Goal: Information Seeking & Learning: Check status

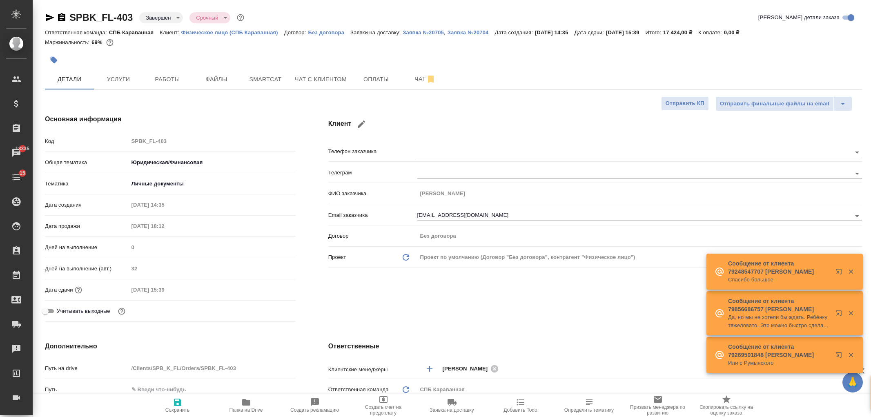
select select "RU"
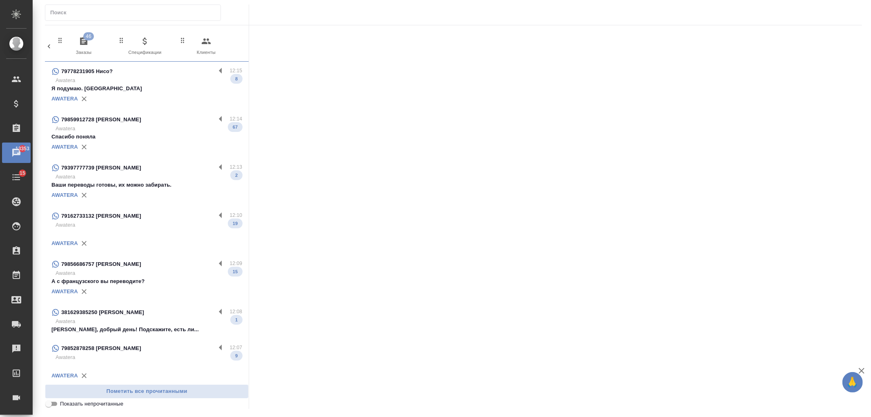
scroll to position [0, 364]
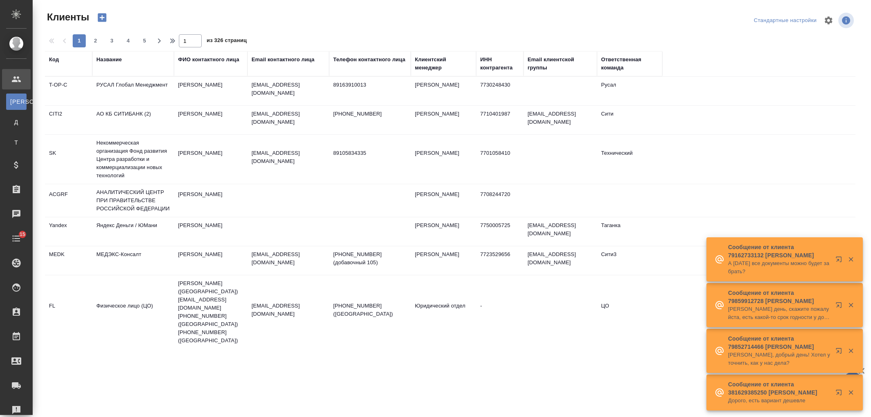
select select "RU"
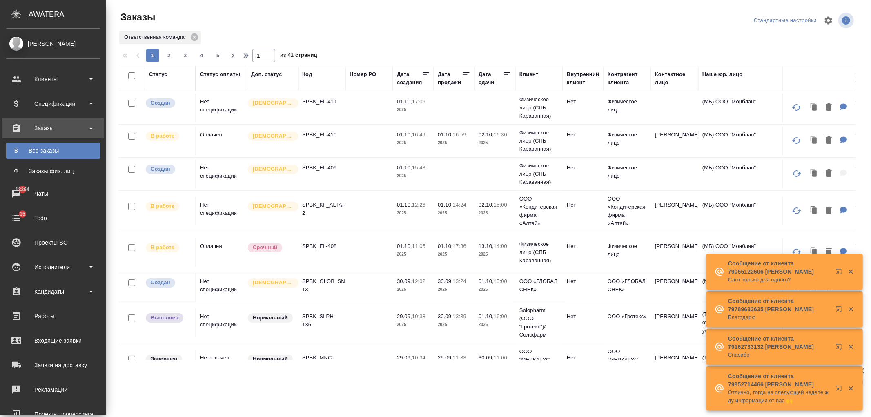
scroll to position [652, 0]
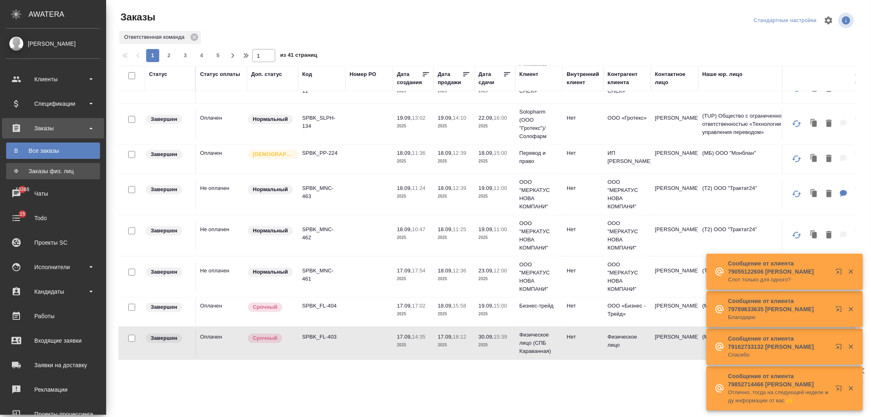
click at [58, 169] on div "Заказы физ. лиц" at bounding box center [53, 171] width 86 height 8
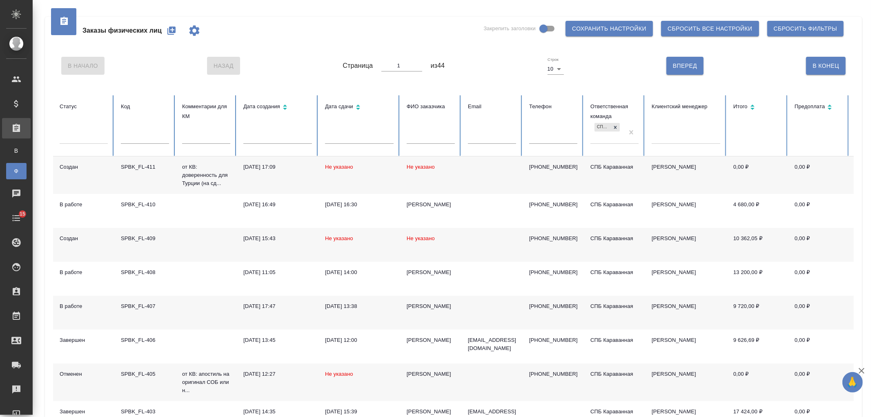
click at [398, 235] on td "Не указано" at bounding box center [360, 245] width 82 height 34
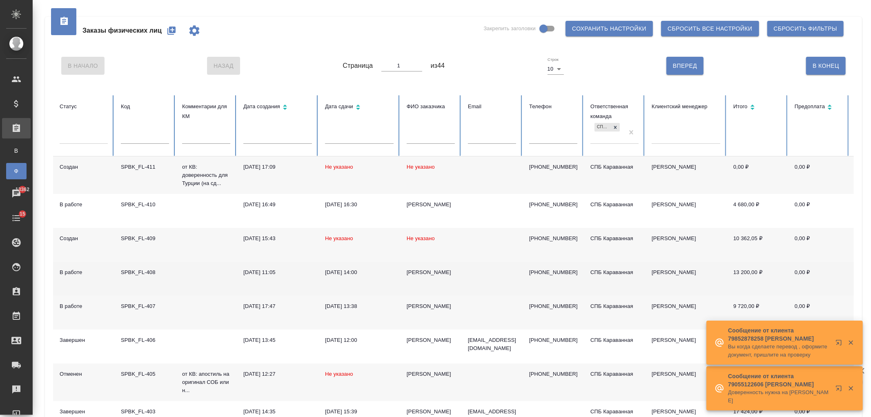
click at [449, 281] on td "Наталья" at bounding box center [430, 279] width 61 height 34
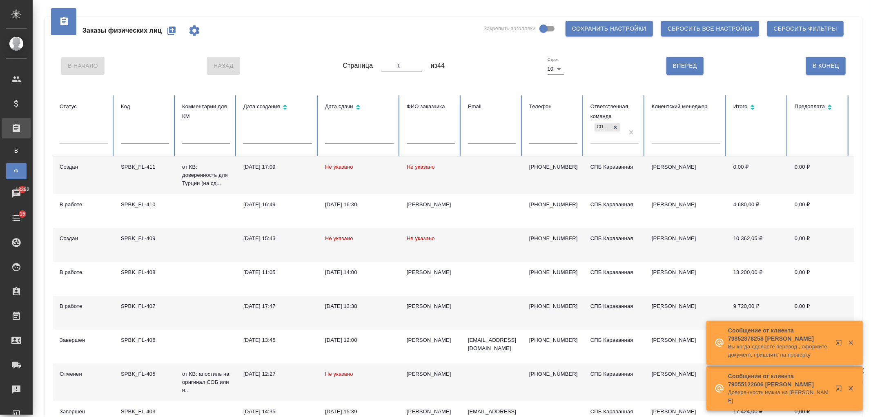
click at [449, 246] on td "Не указано" at bounding box center [430, 245] width 61 height 34
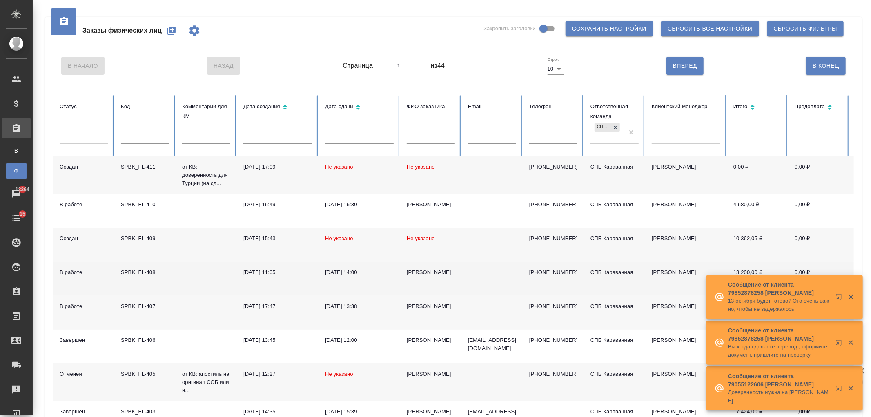
click at [475, 270] on td at bounding box center [492, 279] width 61 height 34
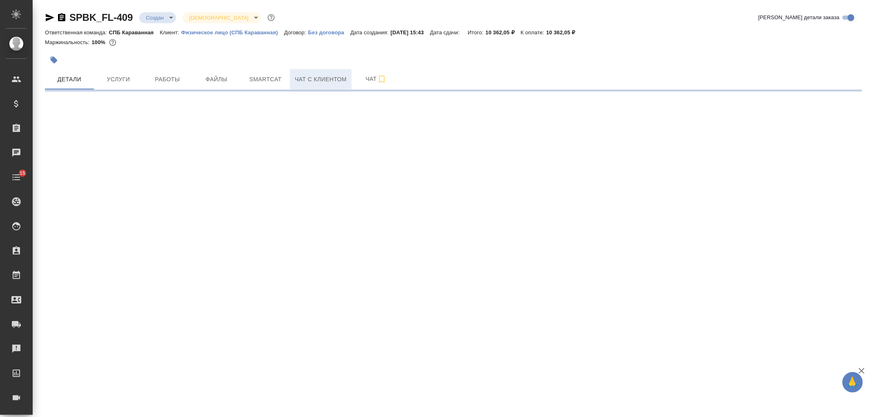
select select "RU"
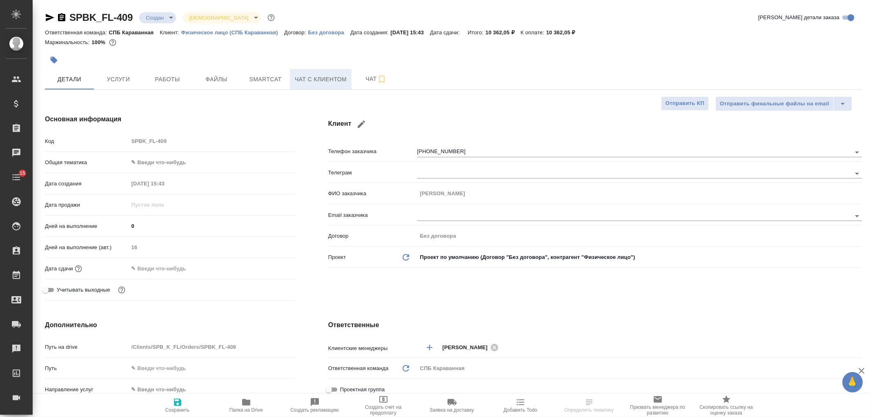
type textarea "x"
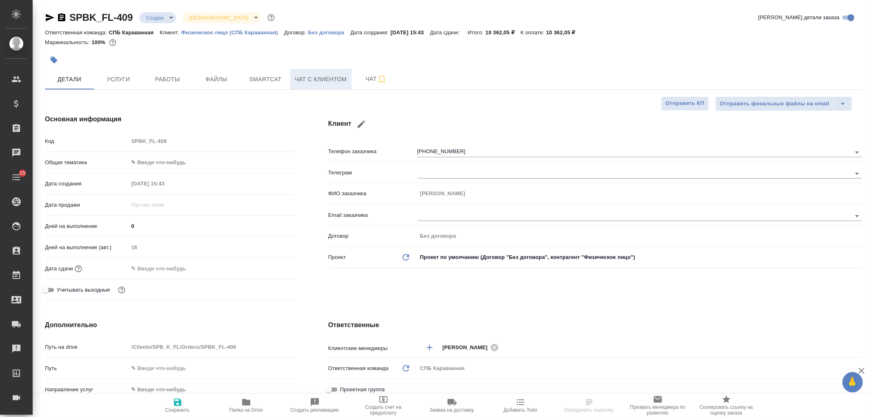
type textarea "x"
click at [320, 87] on button "Чат с клиентом" at bounding box center [321, 79] width 62 height 20
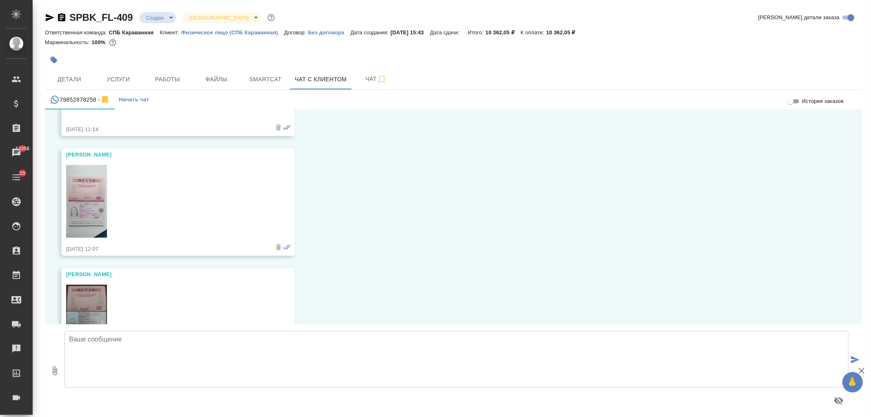
scroll to position [959, 0]
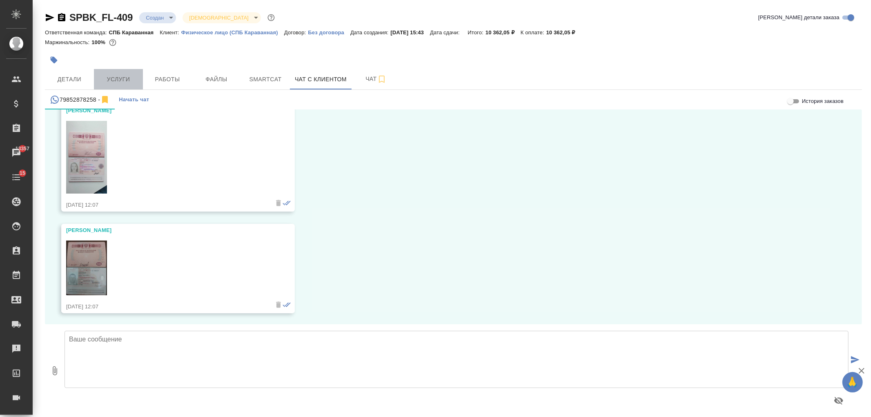
click at [132, 71] on button "Услуги" at bounding box center [118, 79] width 49 height 20
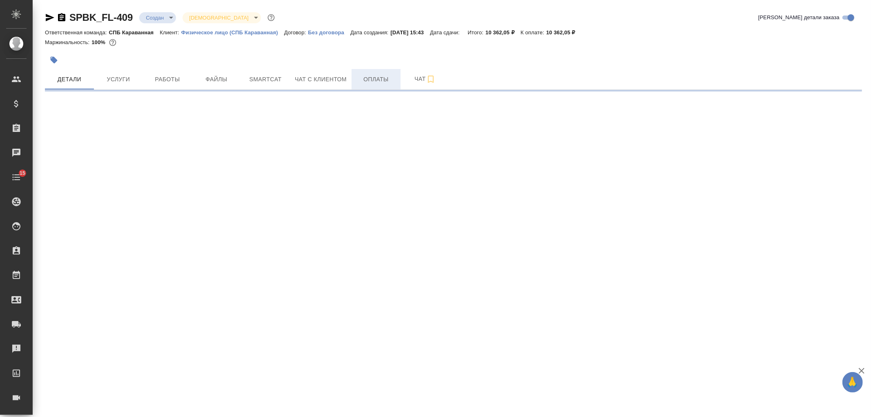
select select "RU"
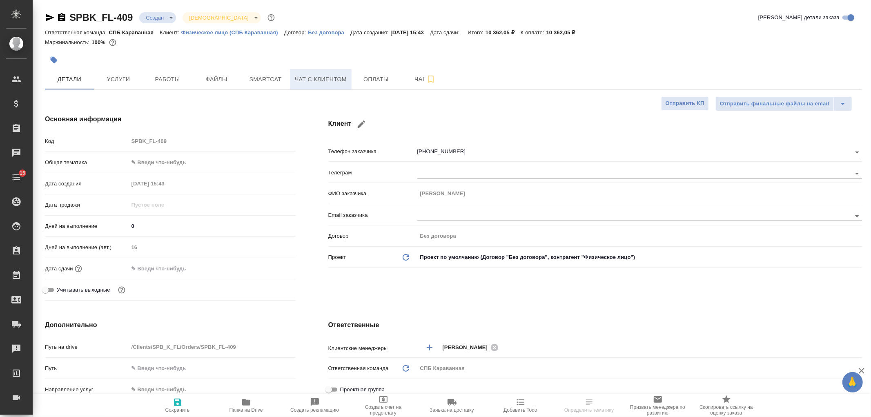
type textarea "x"
click at [327, 78] on span "Чат с клиентом" at bounding box center [321, 79] width 52 height 10
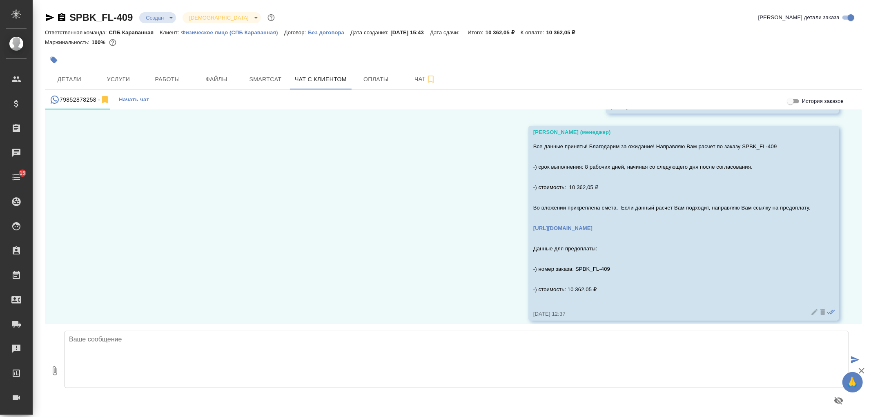
scroll to position [1242, 0]
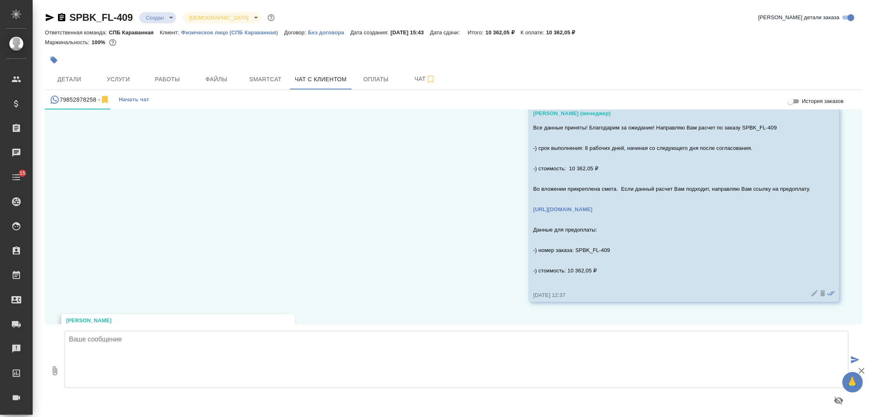
drag, startPoint x: 862, startPoint y: 285, endPoint x: 865, endPoint y: 297, distance: 11.8
click at [865, 297] on div "SPBK_FL-409 Создан new Святая троица holyTrinity Кратко детали заказа Ответстве…" at bounding box center [453, 211] width 826 height 422
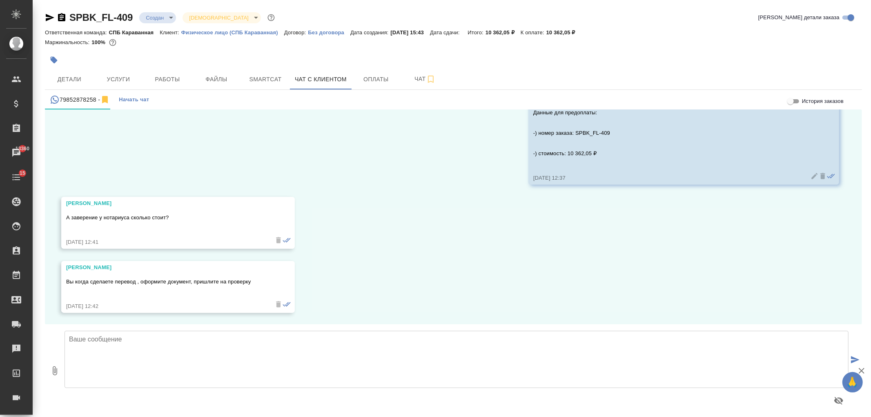
click at [270, 373] on textarea at bounding box center [457, 359] width 784 height 57
click at [230, 353] on textarea at bounding box center [457, 359] width 784 height 57
click at [193, 353] on textarea at bounding box center [457, 359] width 784 height 57
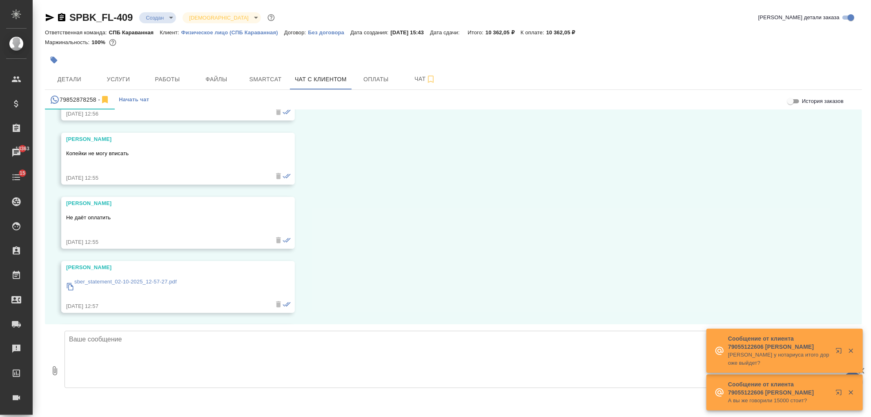
scroll to position [1924, 0]
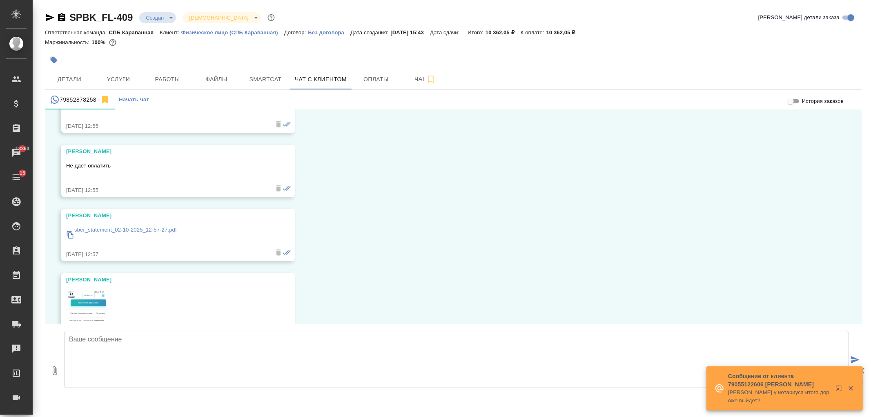
click at [91, 301] on img at bounding box center [86, 335] width 41 height 91
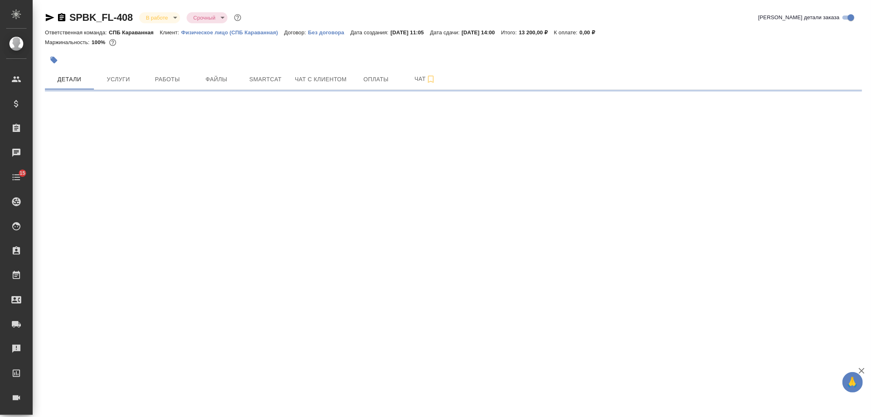
select select "RU"
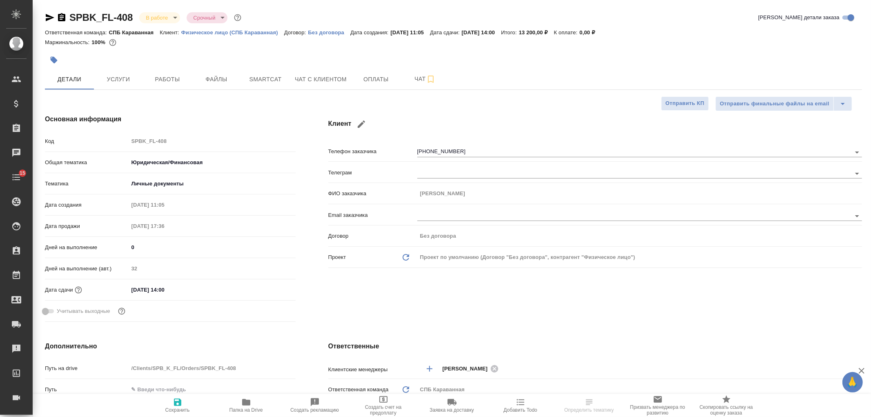
type textarea "x"
click at [515, 282] on div "Клиент Телефон заказчика +79319607377 Телеграм ФИО заказчика Наталья Email зака…" at bounding box center [595, 219] width 567 height 243
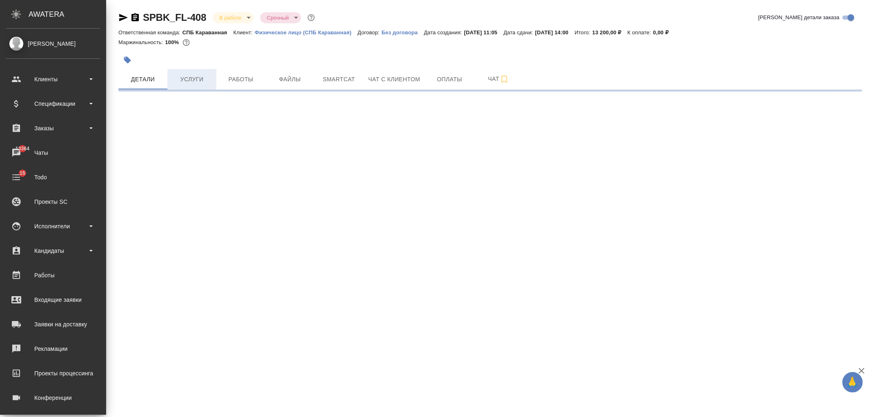
select select "RU"
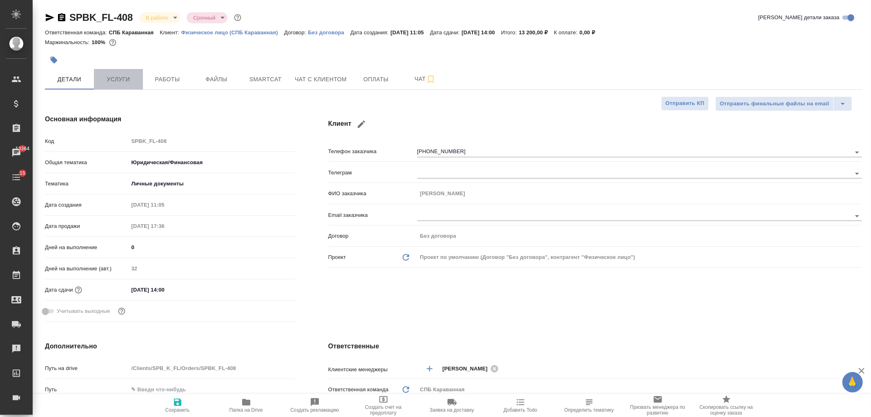
click at [116, 75] on span "Услуги" at bounding box center [118, 79] width 39 height 10
type textarea "x"
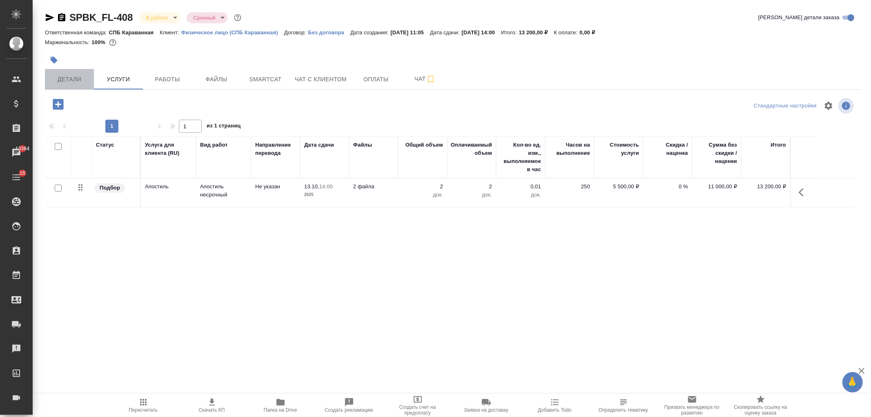
click at [75, 82] on span "Детали" at bounding box center [69, 79] width 39 height 10
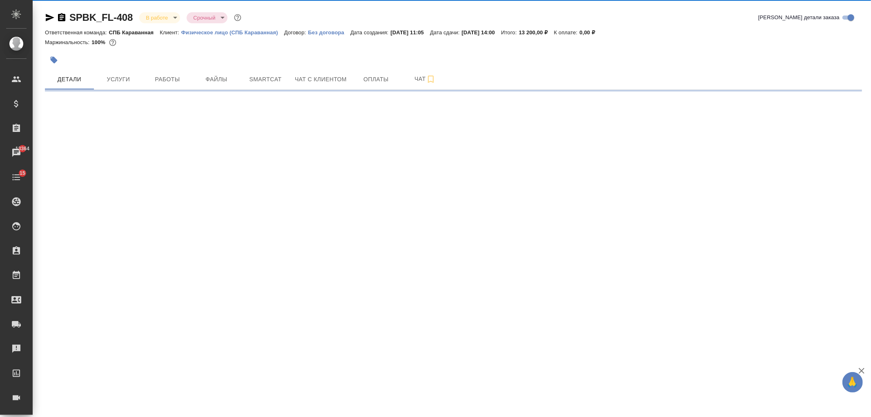
select select "RU"
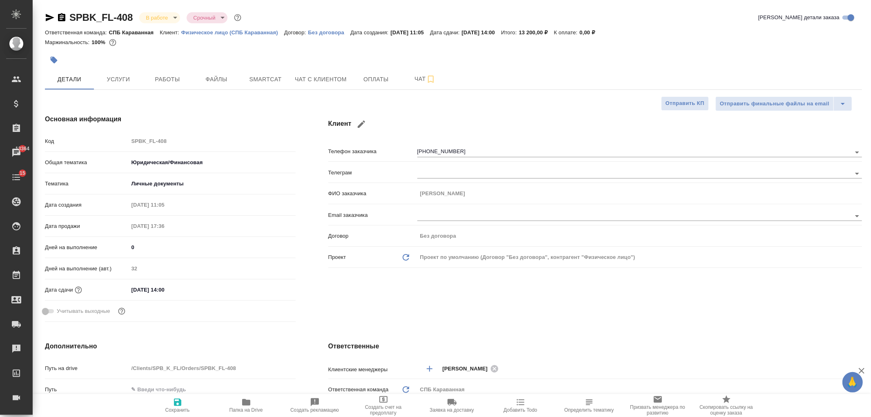
type textarea "x"
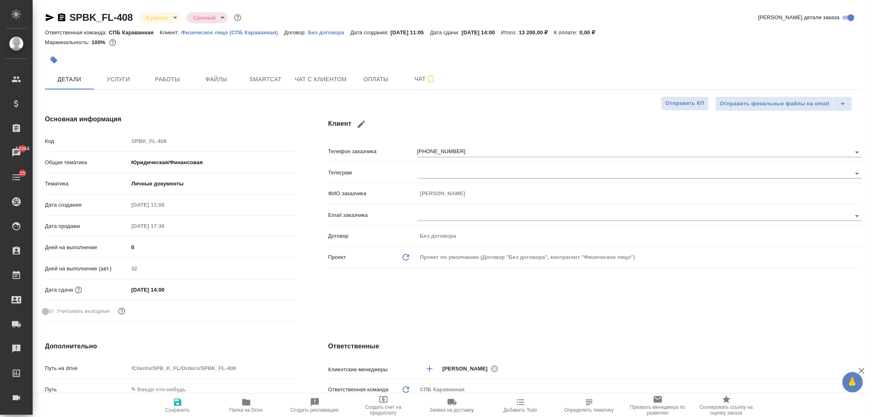
type textarea "x"
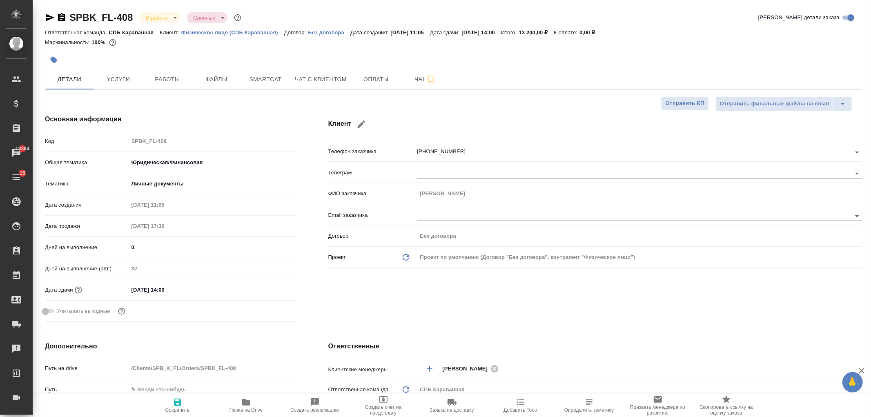
type textarea "x"
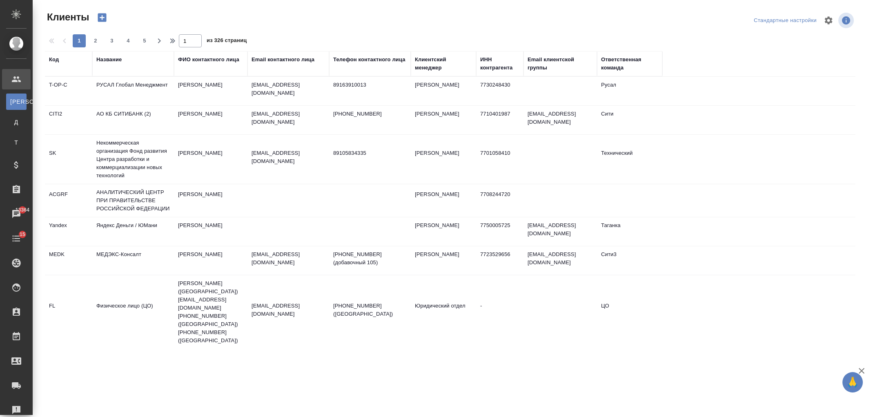
select select "RU"
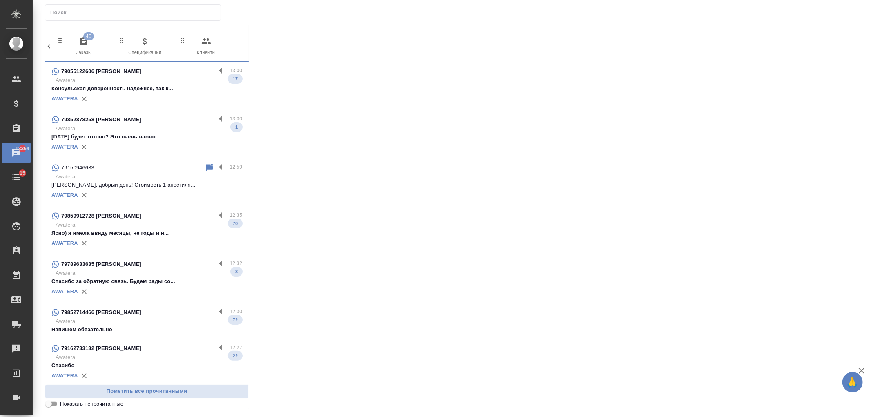
scroll to position [0, 364]
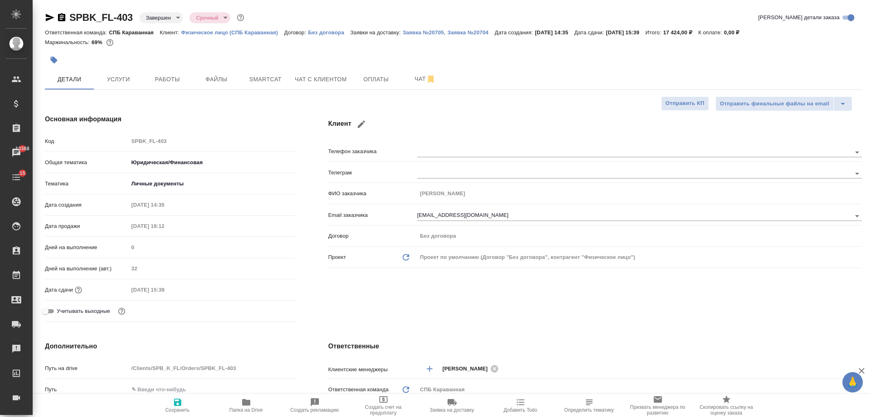
select select "RU"
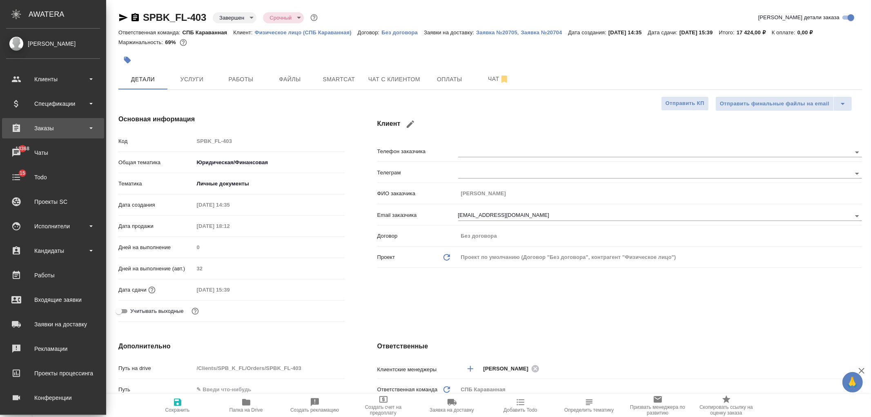
click at [52, 132] on div "Заказы" at bounding box center [53, 128] width 94 height 12
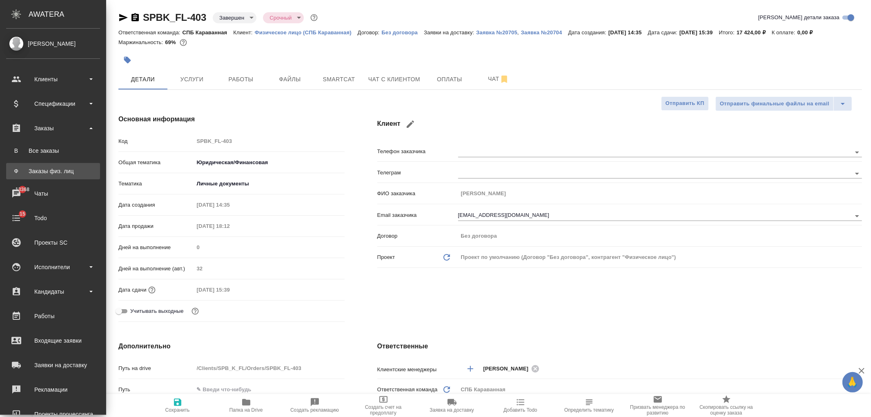
click at [69, 170] on div "Заказы физ. лиц" at bounding box center [53, 171] width 86 height 8
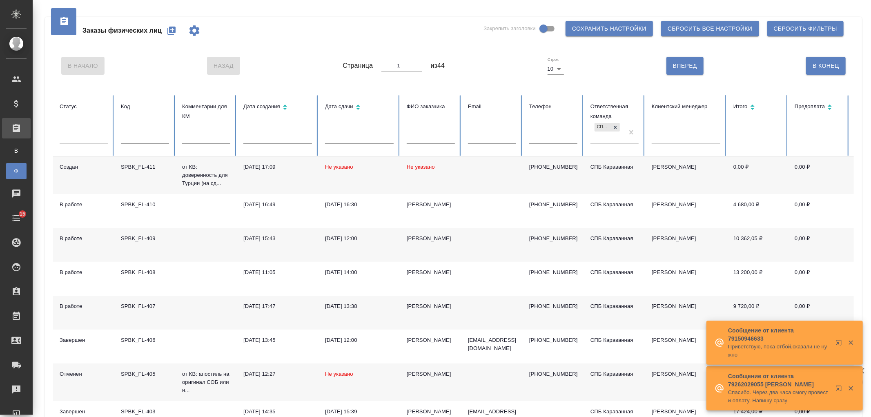
click at [432, 243] on td "Татьяна" at bounding box center [430, 245] width 61 height 34
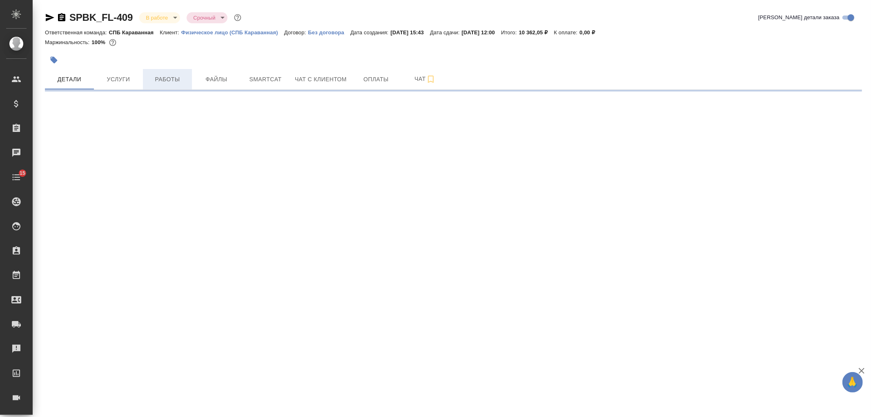
select select "RU"
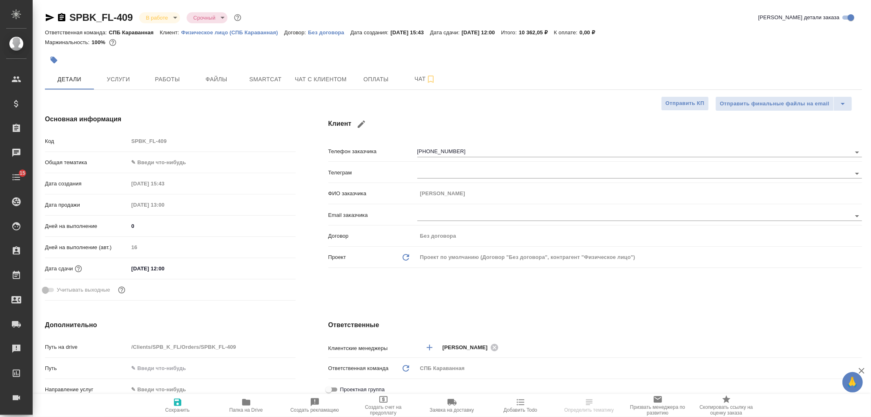
type textarea "x"
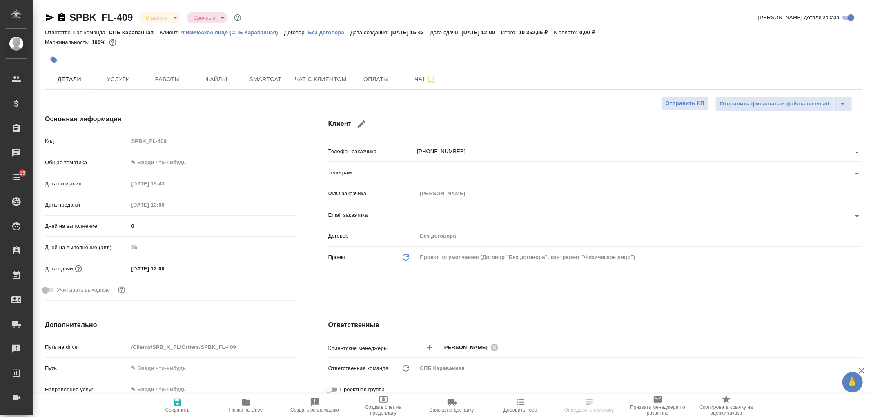
type textarea "x"
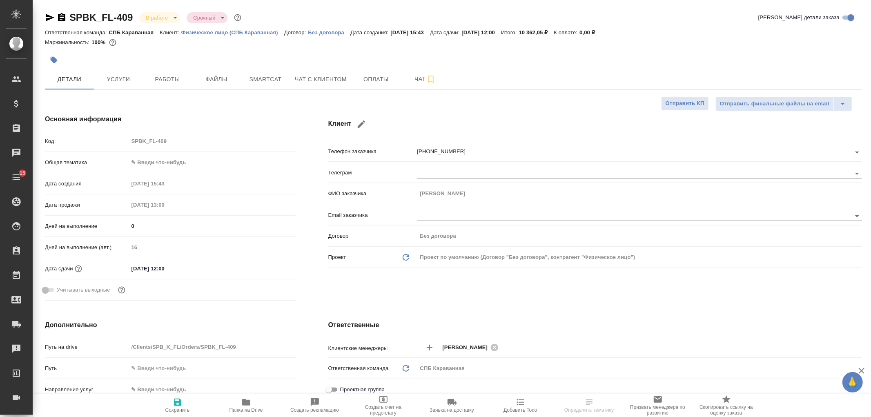
type textarea "x"
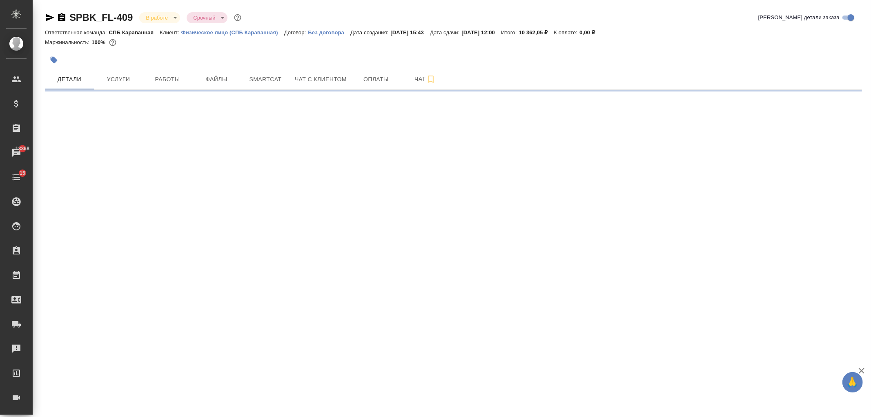
select select "RU"
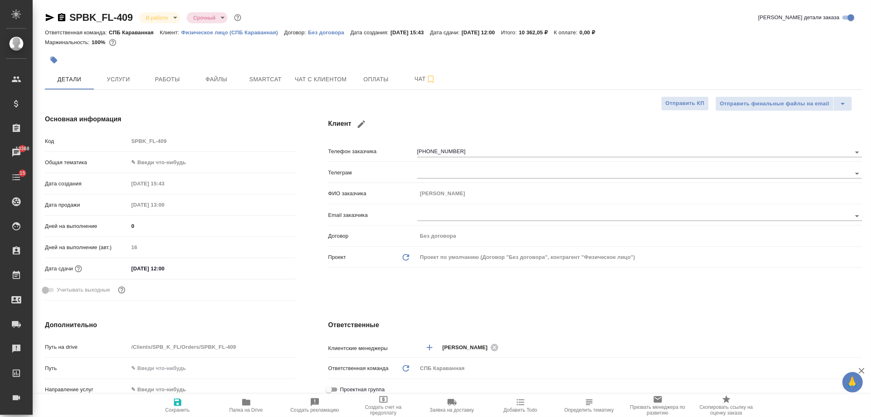
type textarea "x"
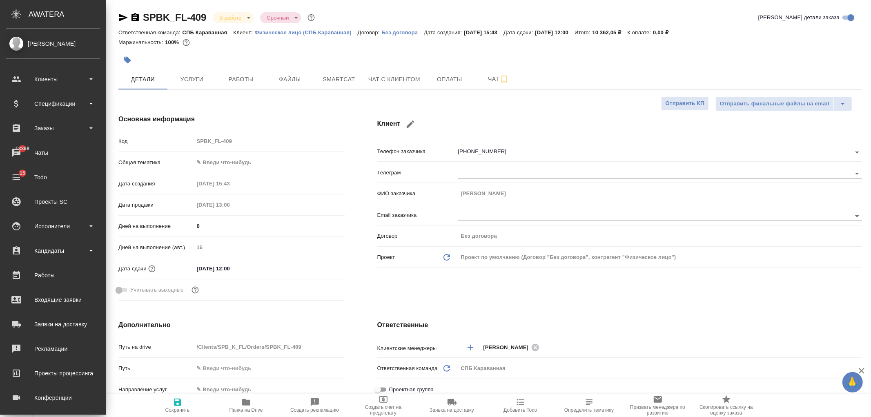
type textarea "x"
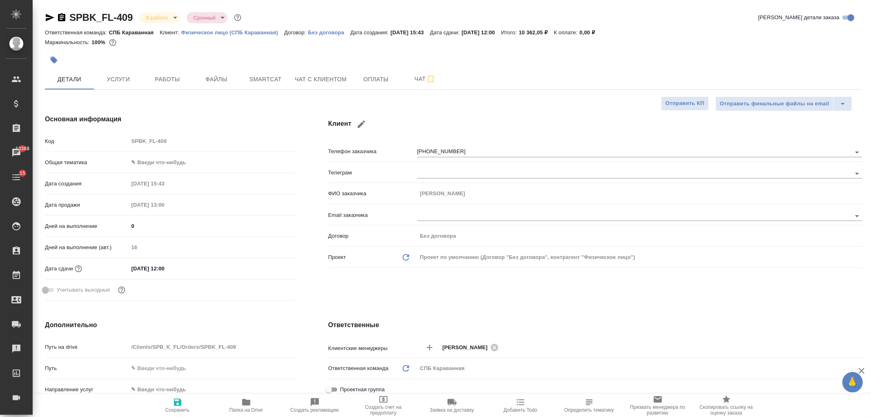
type textarea "x"
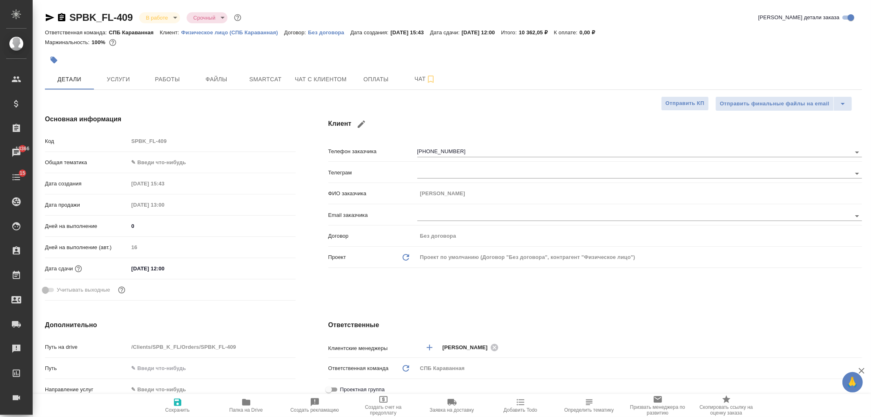
type textarea "x"
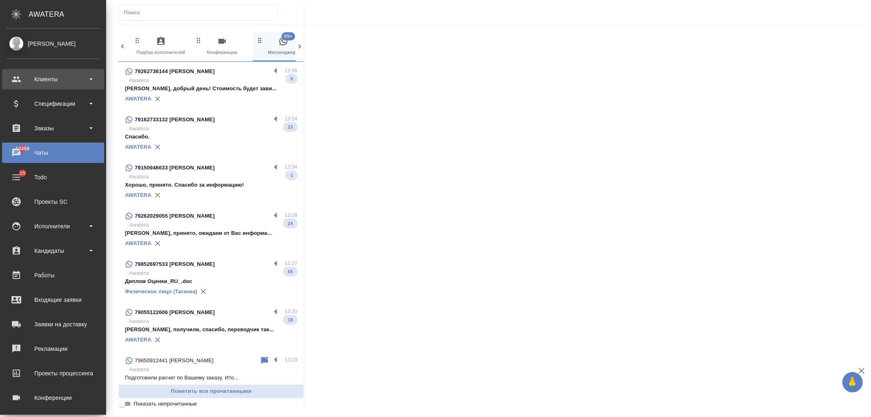
click at [69, 80] on div "Клиенты" at bounding box center [53, 79] width 94 height 12
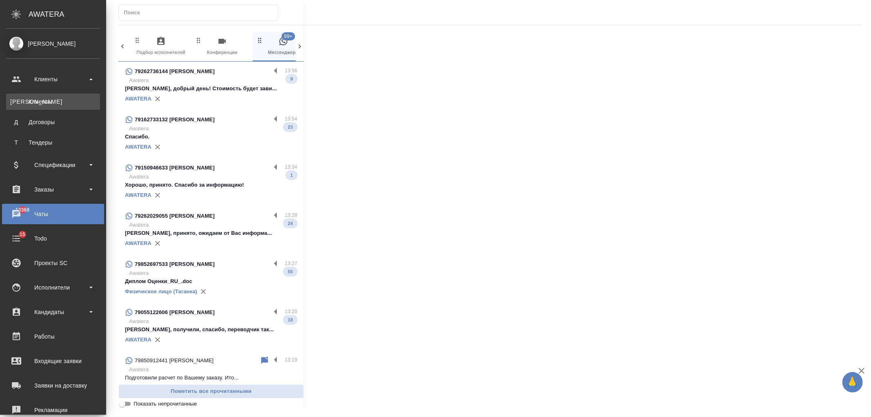
click at [60, 100] on div "Клиенты" at bounding box center [53, 102] width 86 height 8
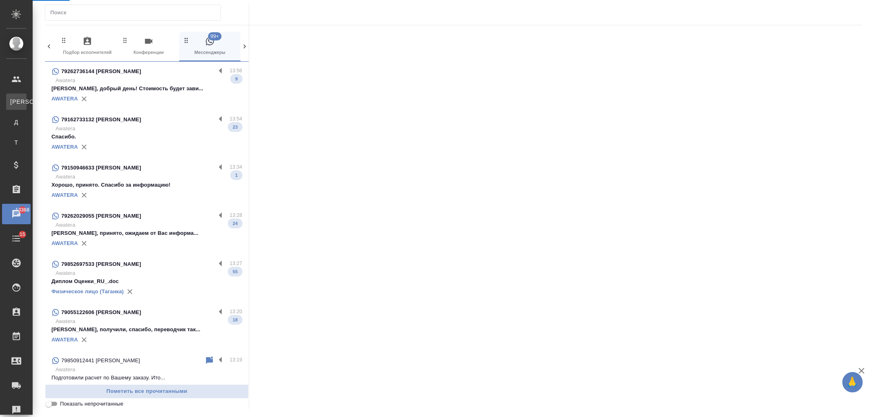
select select "RU"
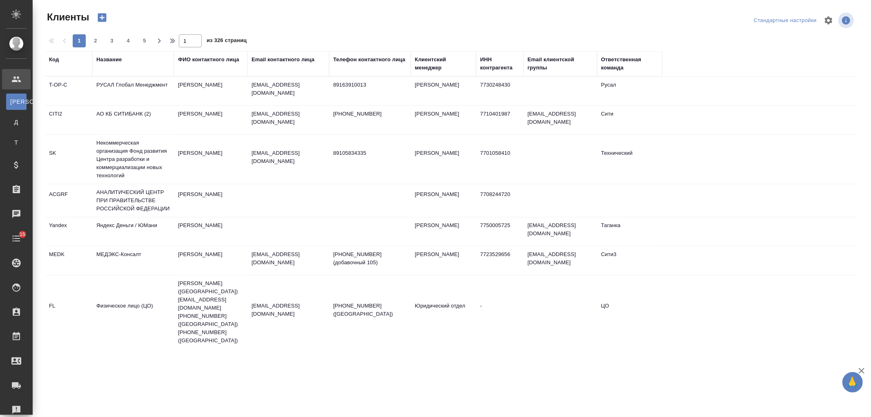
click at [108, 62] on div "Название" at bounding box center [108, 60] width 25 height 8
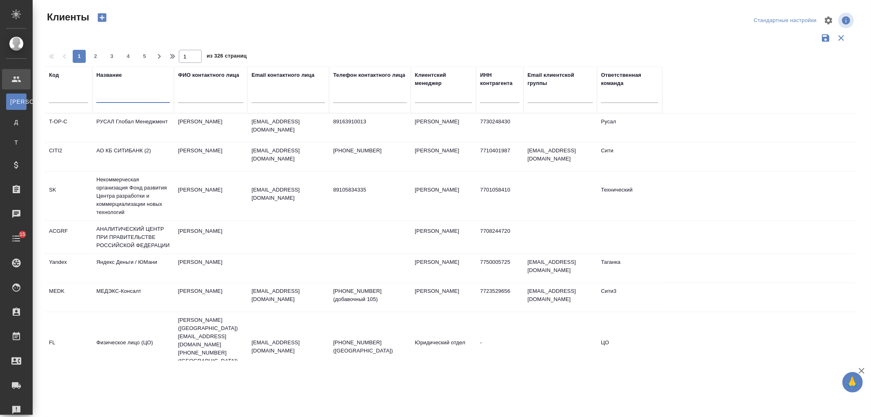
click at [123, 99] on input "text" at bounding box center [133, 98] width 74 height 10
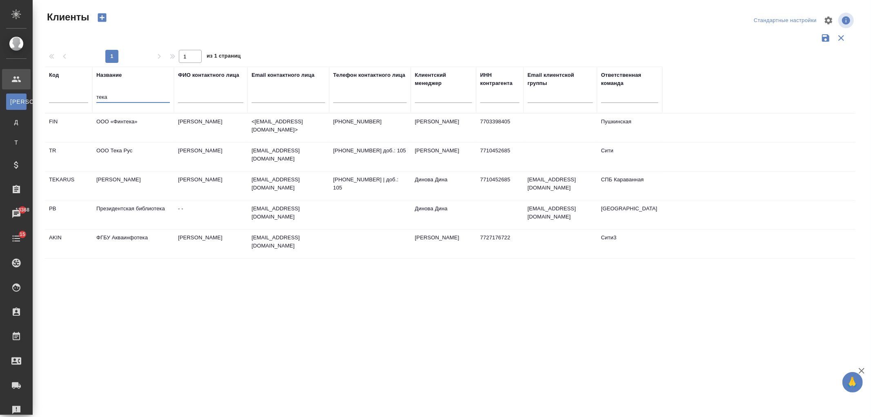
type input "тека"
click at [148, 152] on td "ООО Тека Рус" at bounding box center [133, 157] width 82 height 29
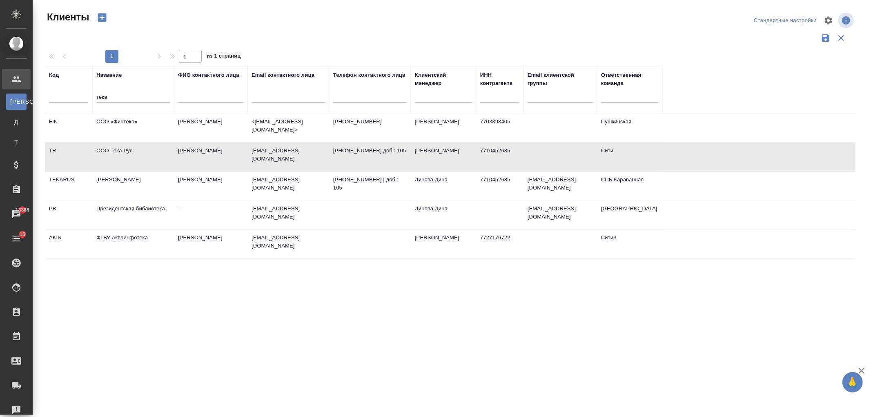
click at [148, 152] on td "ООО Тека Рус" at bounding box center [133, 157] width 82 height 29
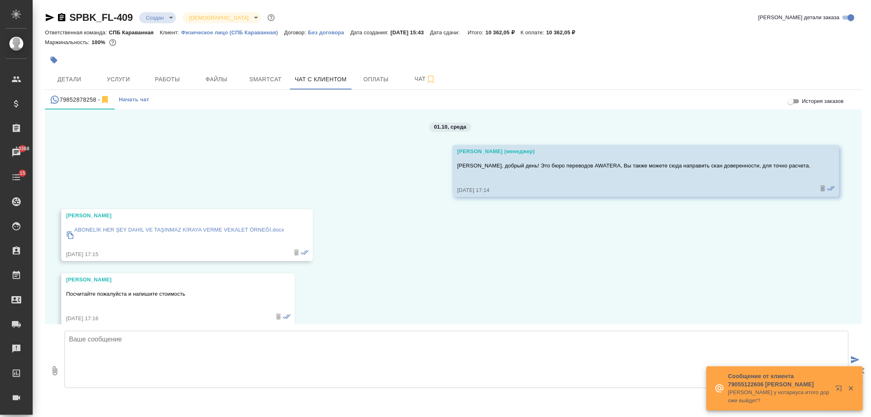
scroll to position [2290, 0]
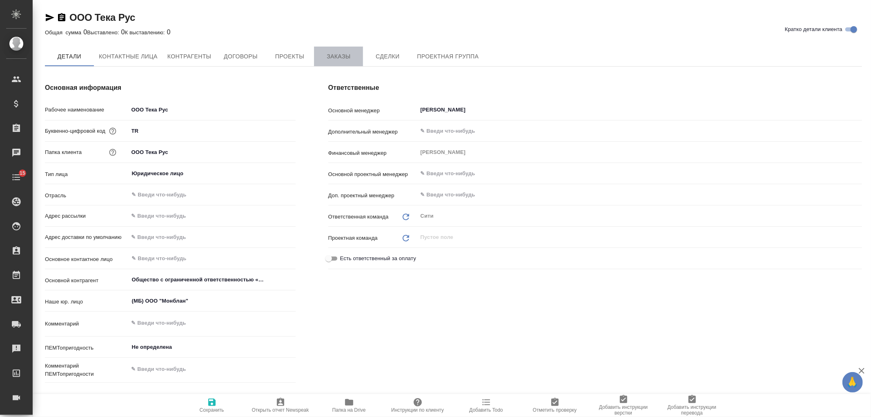
click at [342, 60] on span "Заказы" at bounding box center [338, 56] width 39 height 10
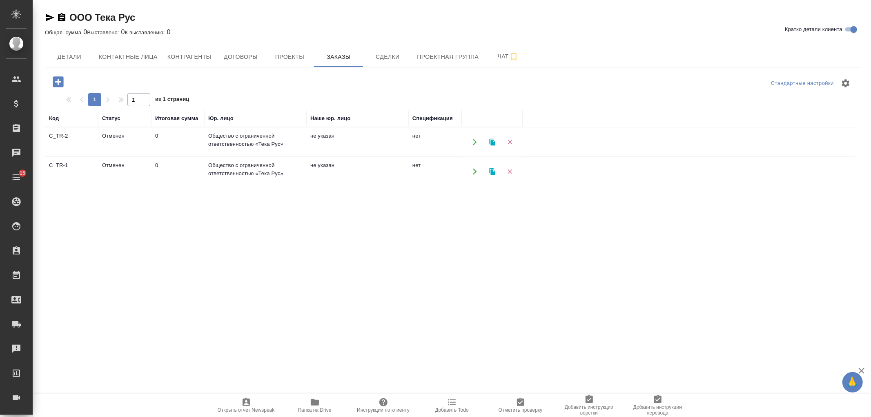
click at [227, 143] on td "Общество с ограниченной ответственностью «Тека Рус»" at bounding box center [255, 142] width 102 height 29
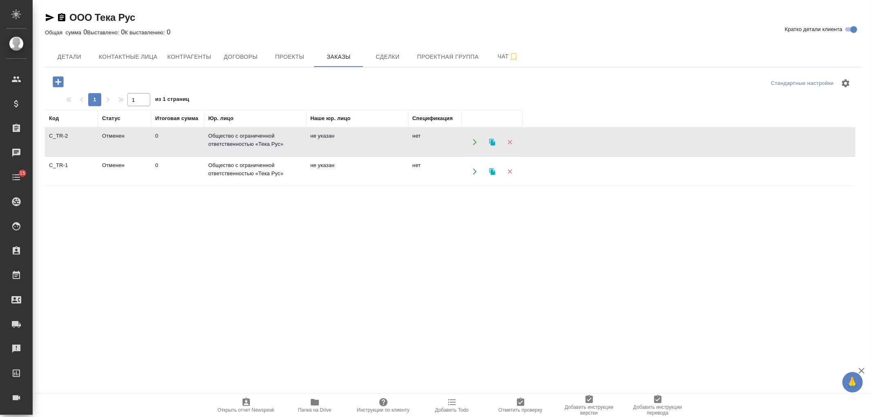
click at [227, 143] on td "Общество с ограниченной ответственностью «Тека Рус»" at bounding box center [255, 142] width 102 height 29
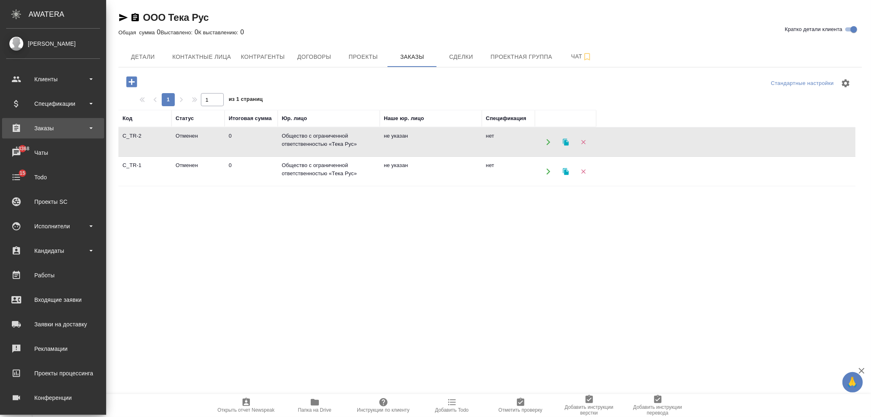
click at [58, 124] on div "Заказы" at bounding box center [53, 128] width 94 height 12
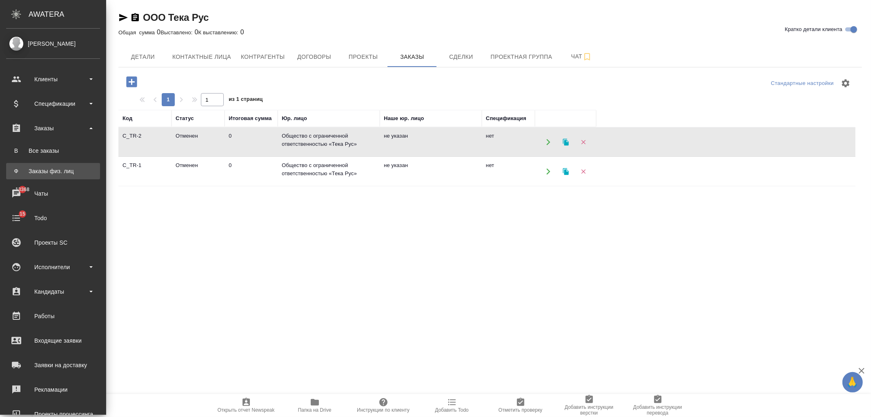
click at [69, 172] on div "Заказы физ. лиц" at bounding box center [53, 171] width 86 height 8
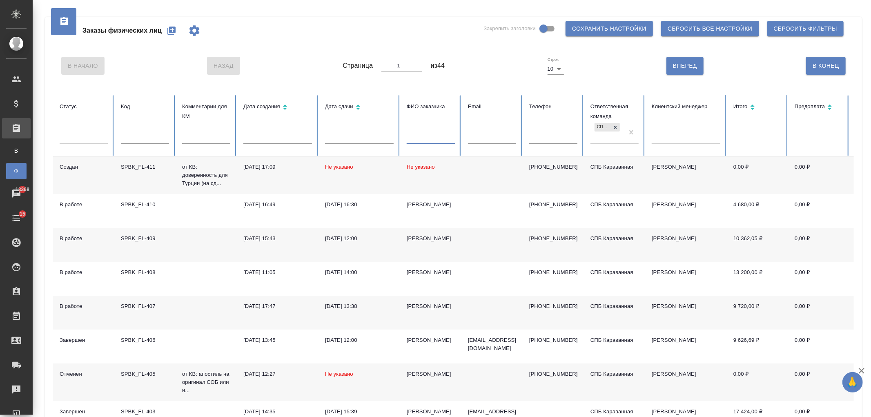
click at [430, 139] on input "text" at bounding box center [431, 137] width 48 height 11
type input "ханукаева"
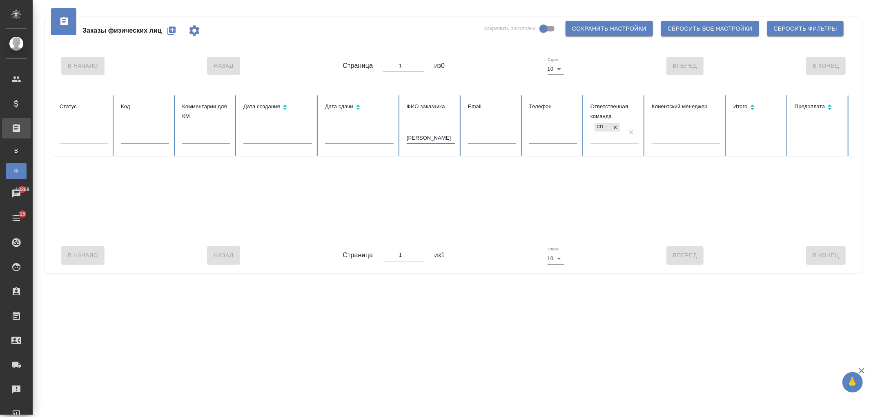
drag, startPoint x: 439, startPoint y: 141, endPoint x: 368, endPoint y: 149, distance: 72.0
click at [368, 149] on tr "Статус Код Комментарии для КМ Дата создания Дата сдачи ФИО заказчика ханукаева …" at bounding box center [512, 125] width 919 height 61
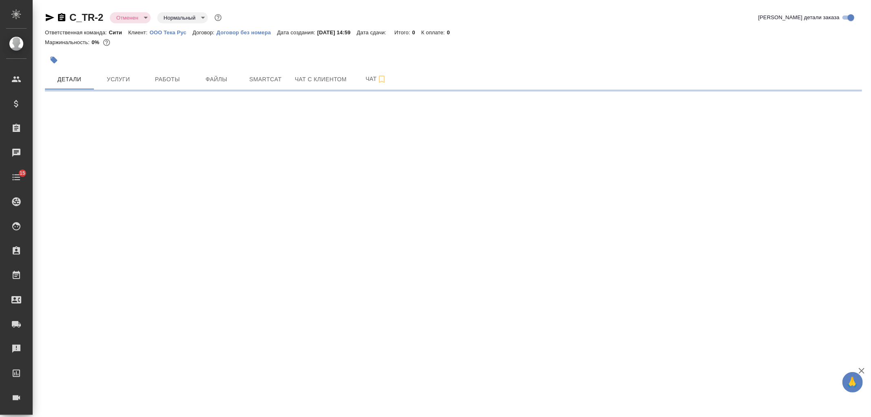
select select "RU"
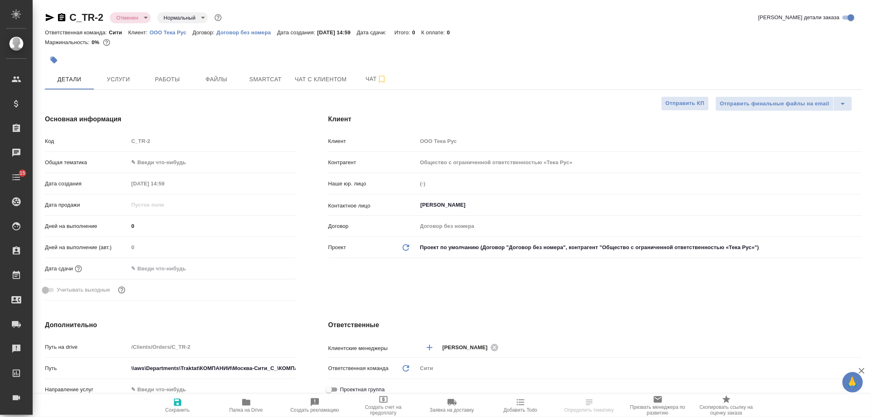
type textarea "x"
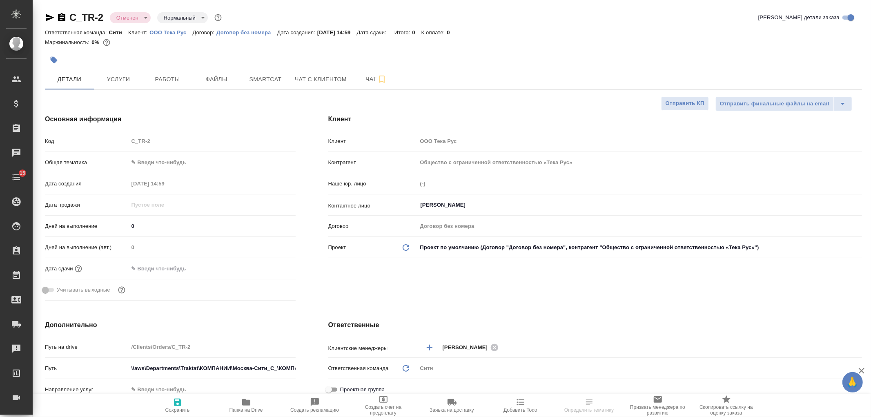
type textarea "x"
